Goal: Task Accomplishment & Management: Manage account settings

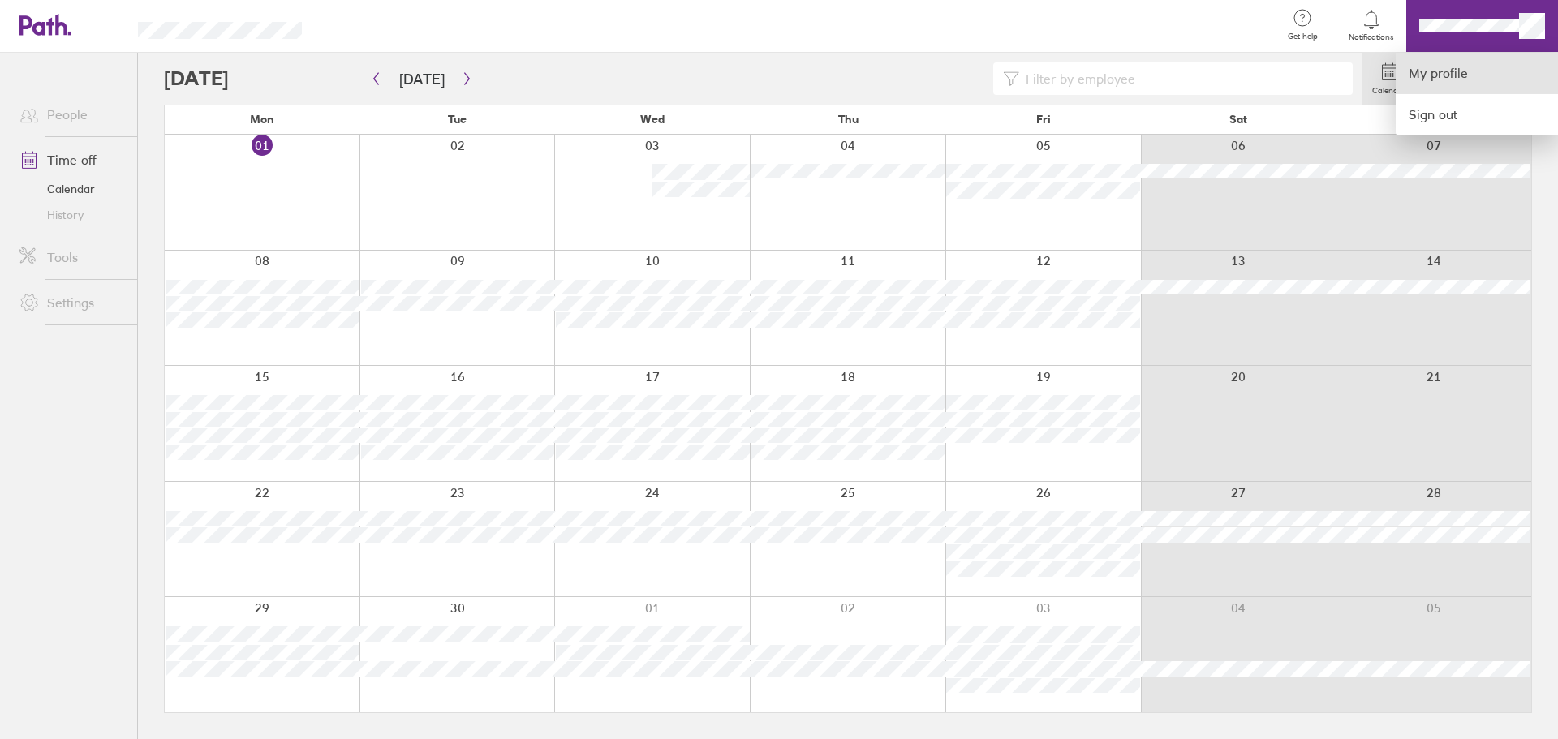
click at [1454, 82] on link "My profile" at bounding box center [1477, 73] width 162 height 41
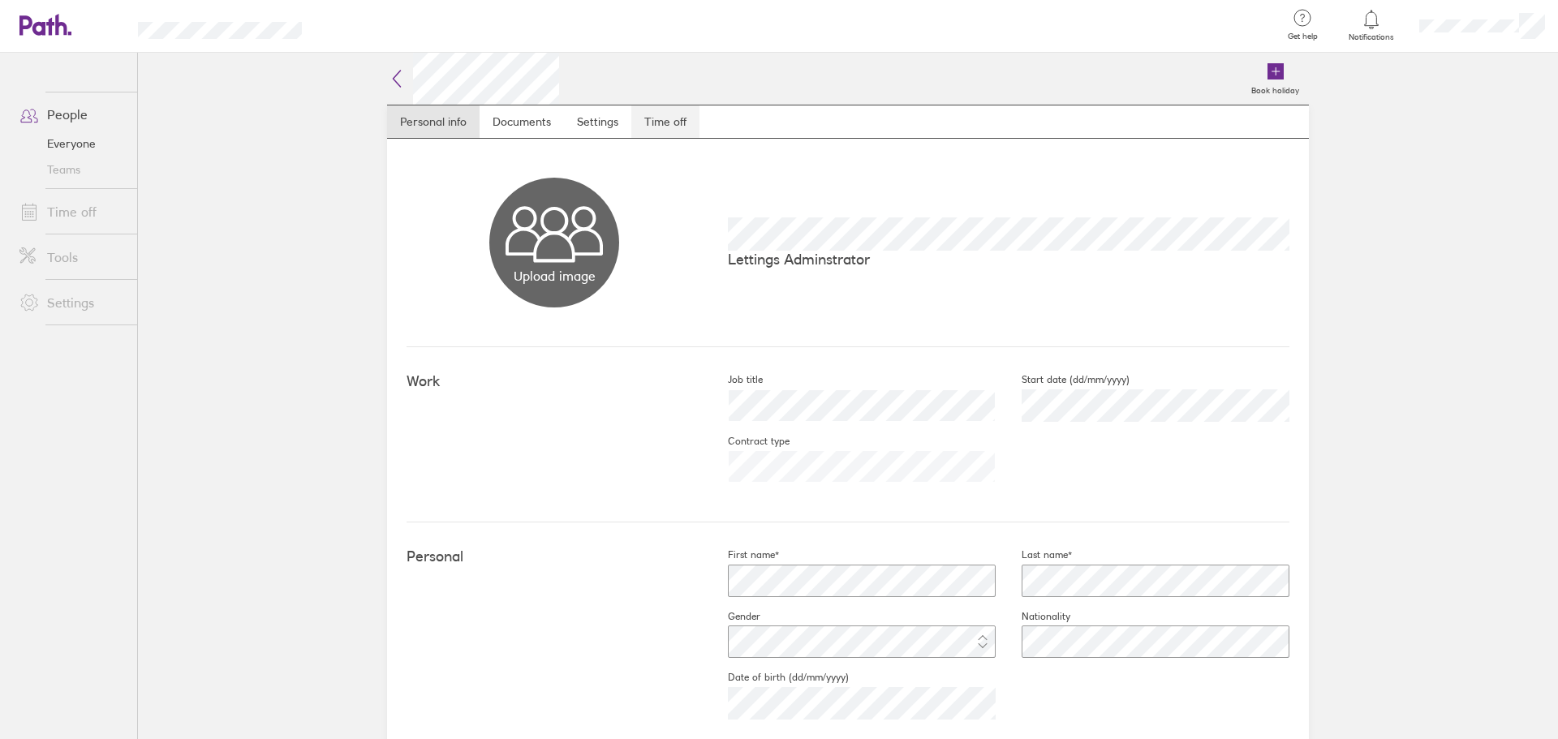
click at [672, 135] on link "Time off" at bounding box center [665, 121] width 68 height 32
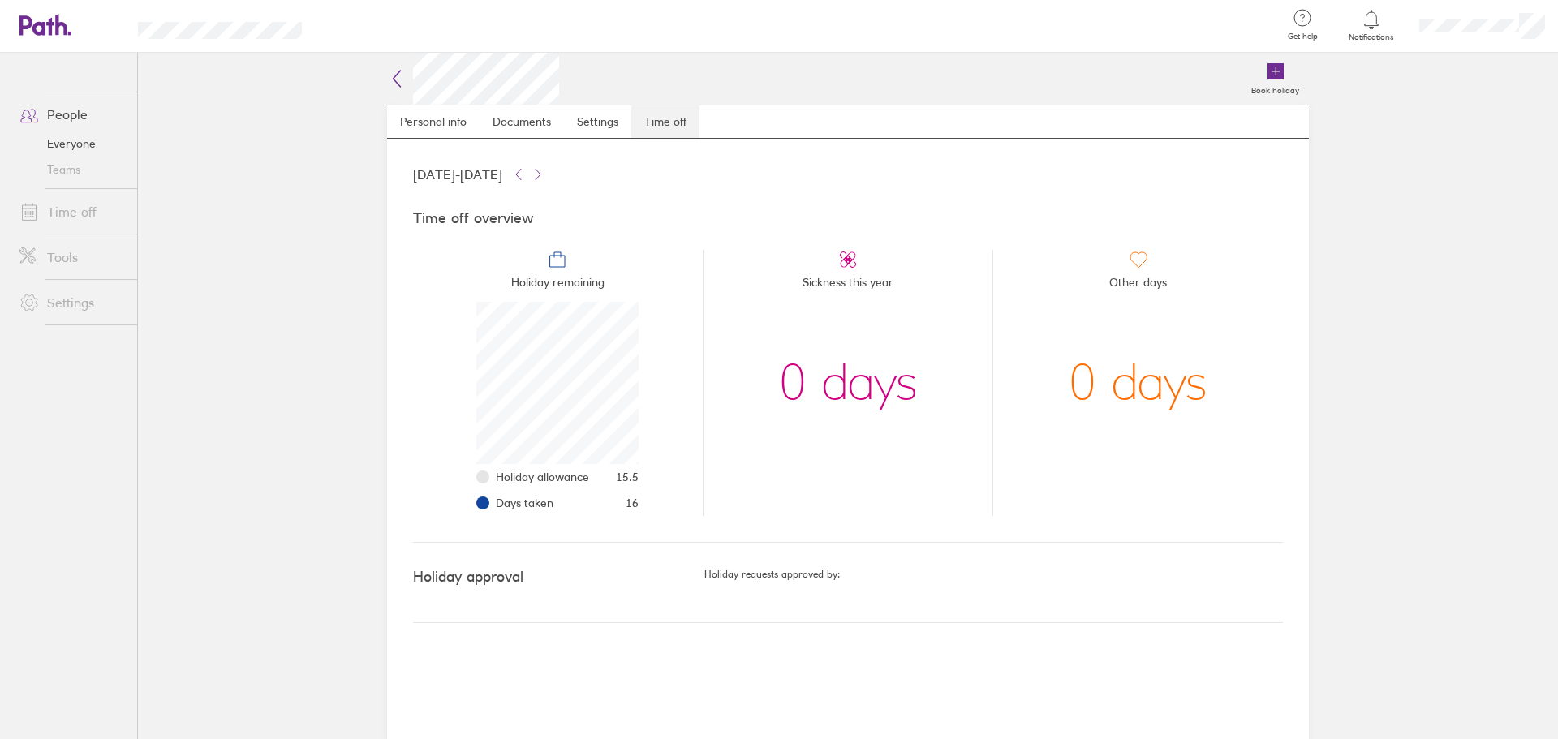
scroll to position [162, 162]
click at [82, 210] on link "Time off" at bounding box center [71, 212] width 131 height 32
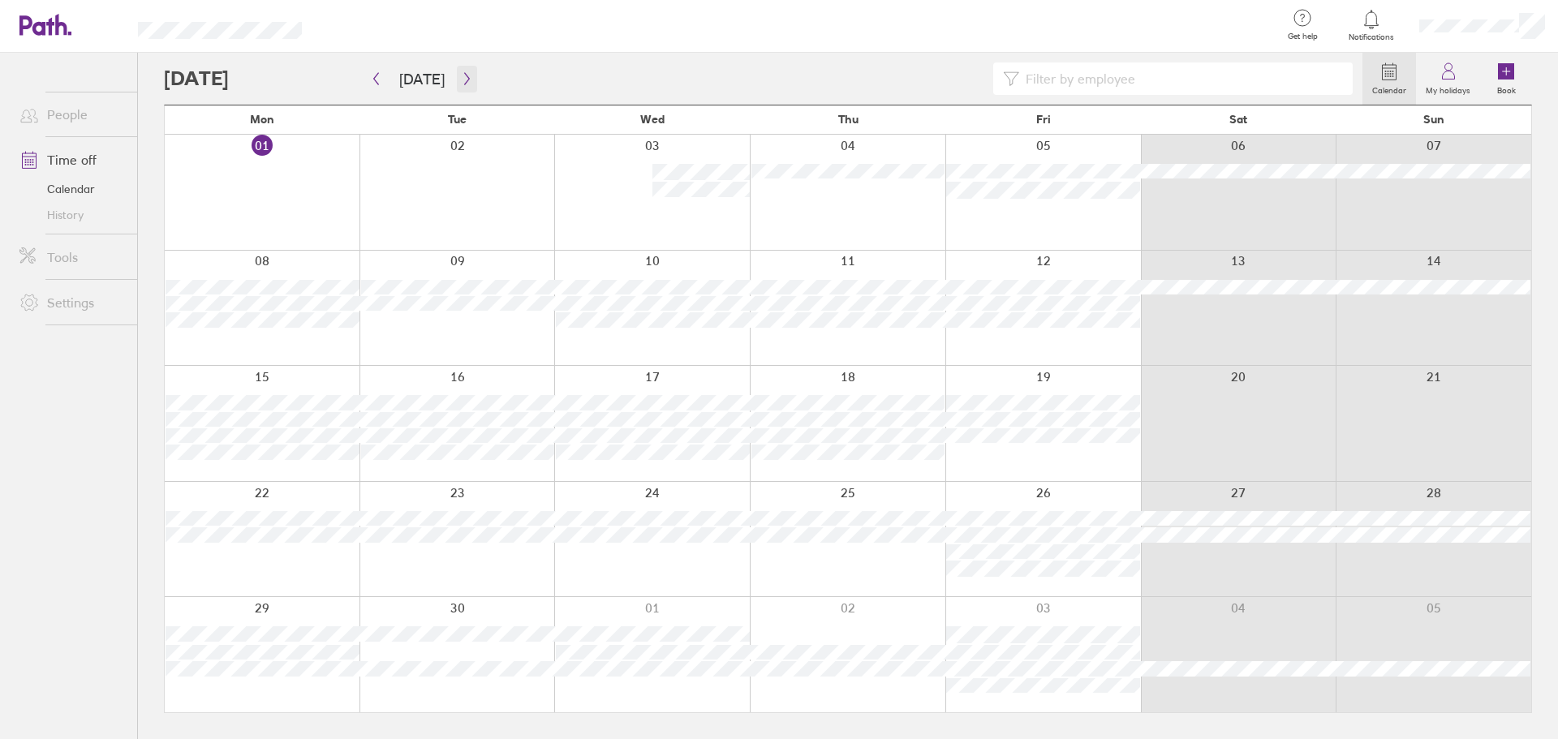
click at [457, 79] on button "button" at bounding box center [467, 79] width 20 height 27
